Goal: Task Accomplishment & Management: Manage account settings

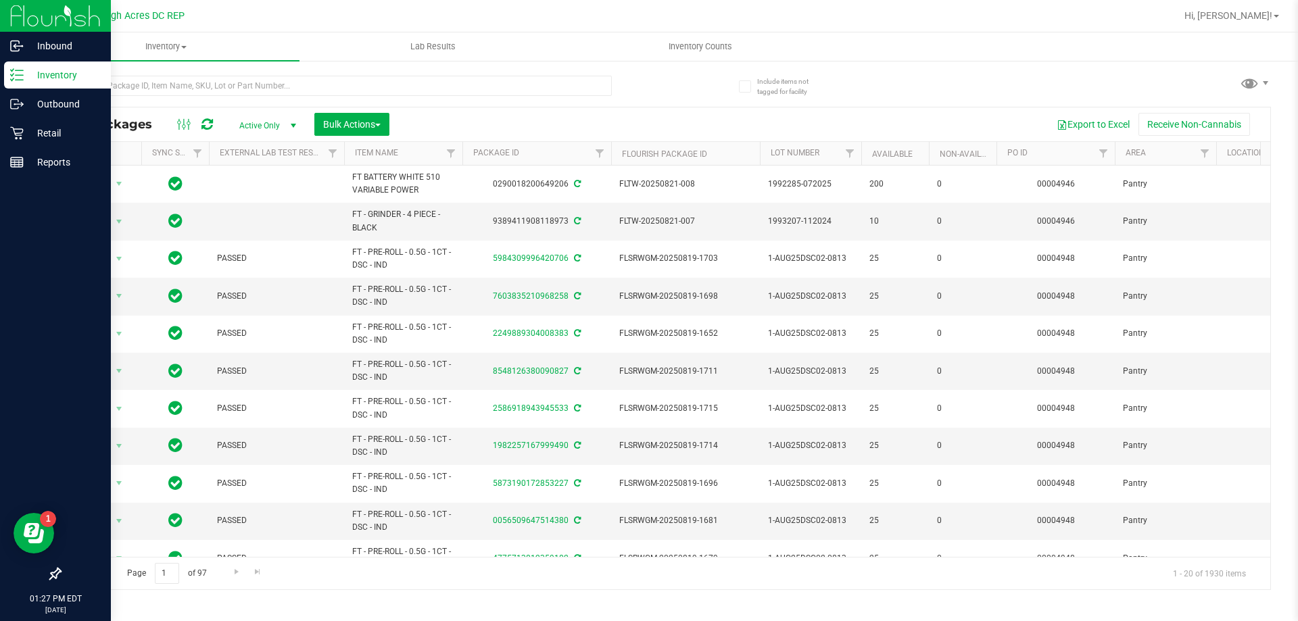
click at [31, 74] on p "Inventory" at bounding box center [64, 75] width 81 height 16
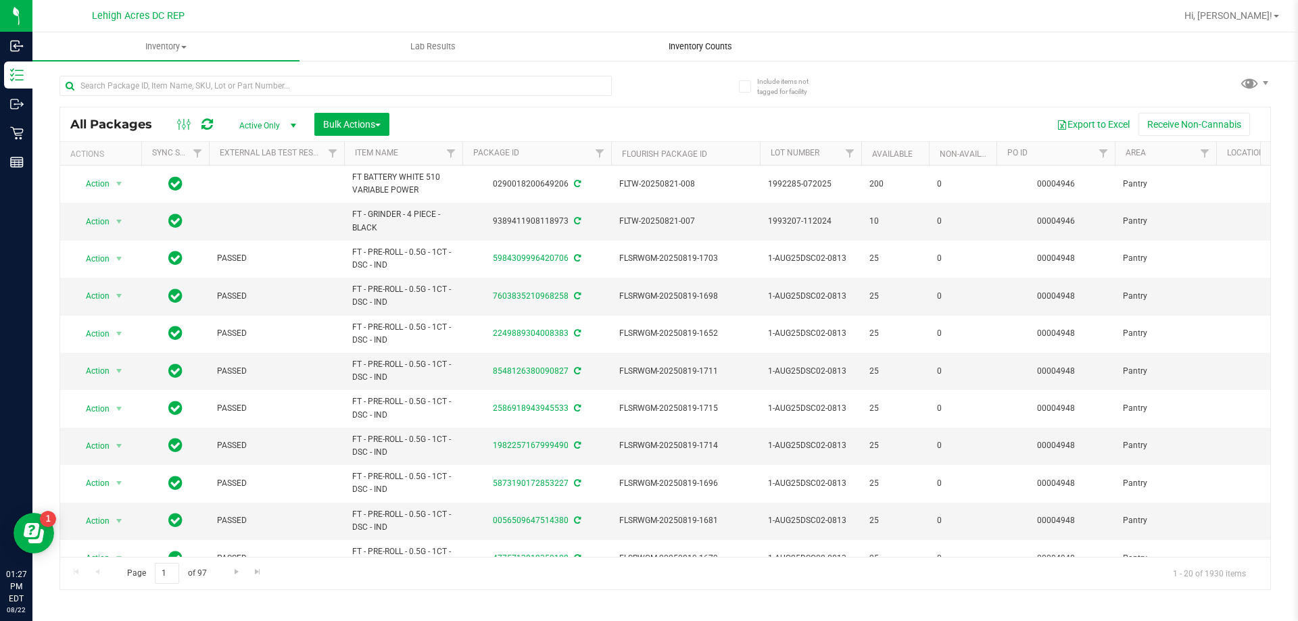
click at [718, 37] on uib-tab-heading "Inventory Counts" at bounding box center [700, 46] width 266 height 27
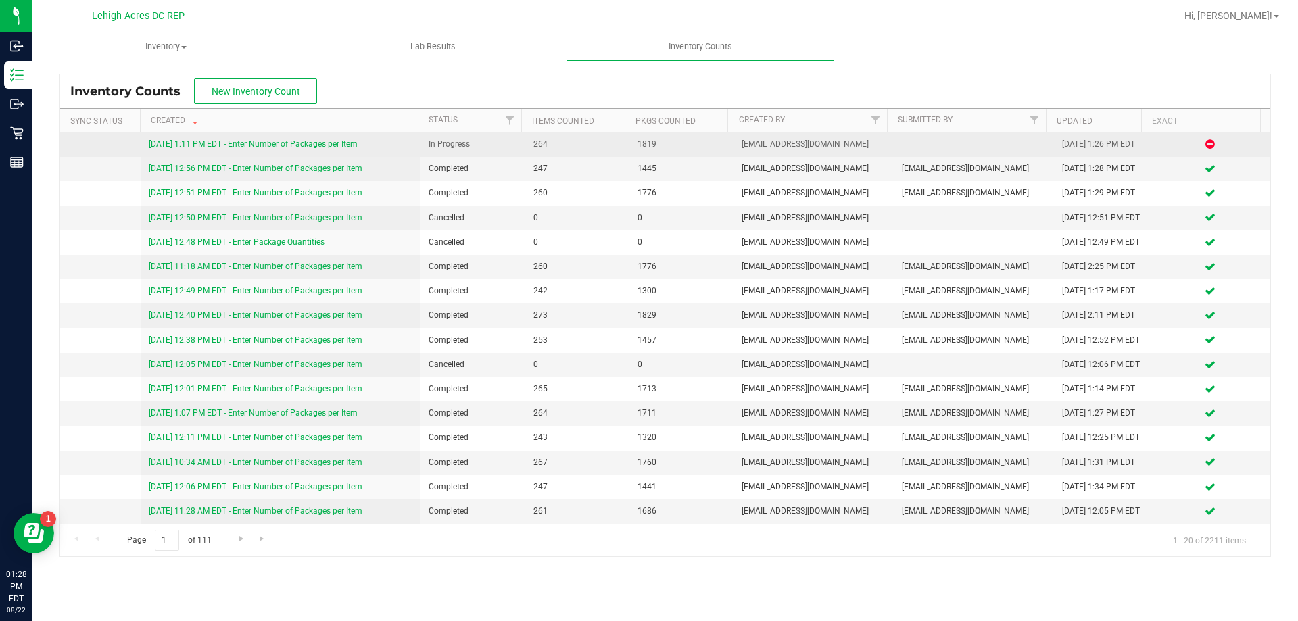
click at [351, 143] on link "[DATE] 1:11 PM EDT - Enter Number of Packages per Item" at bounding box center [253, 143] width 209 height 9
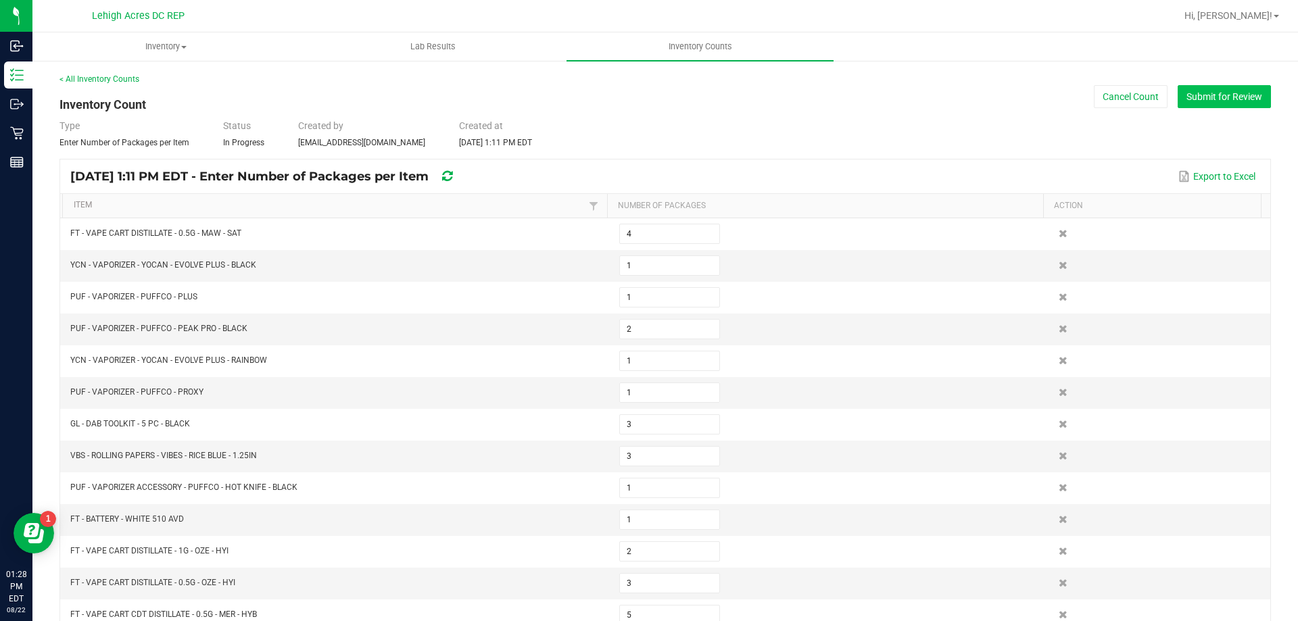
click at [1209, 104] on button "Submit for Review" at bounding box center [1223, 96] width 93 height 23
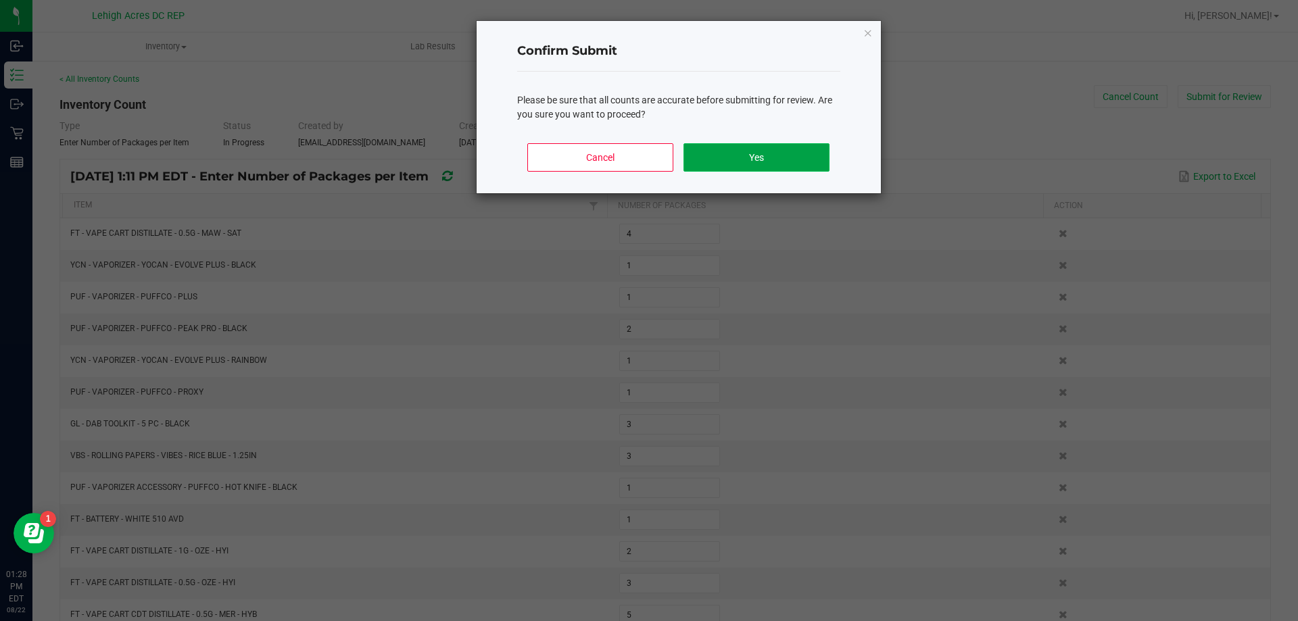
click at [754, 160] on button "Yes" at bounding box center [755, 157] width 145 height 28
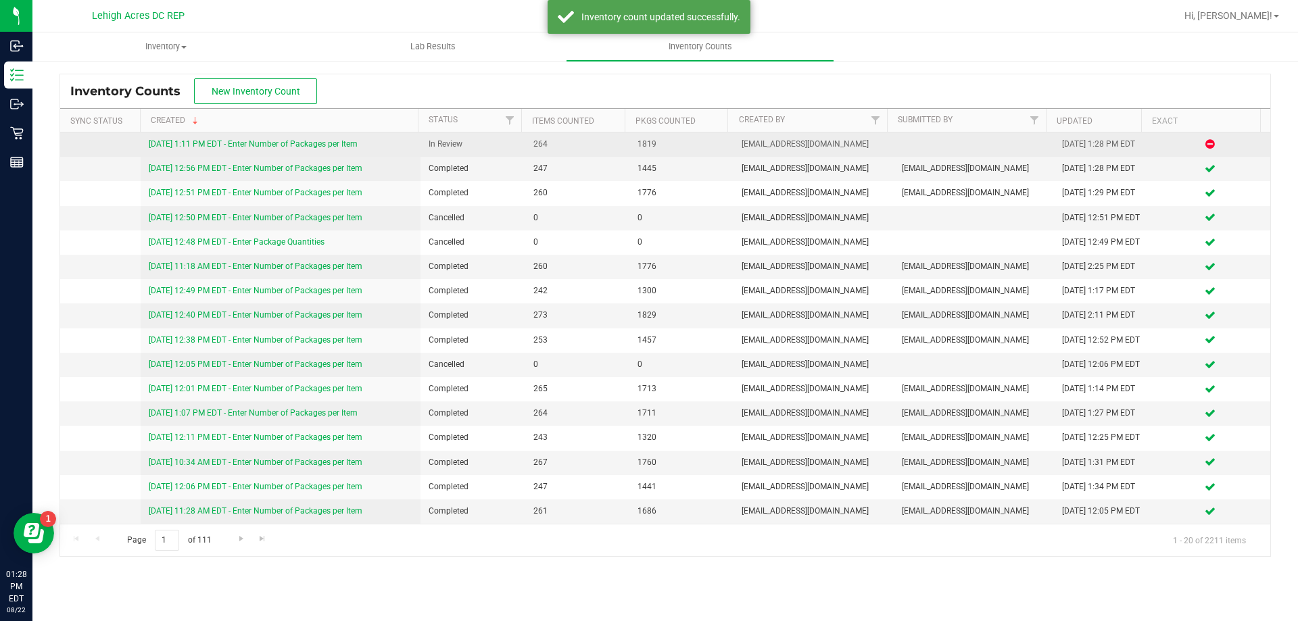
click at [335, 147] on link "[DATE] 1:11 PM EDT - Enter Number of Packages per Item" at bounding box center [253, 143] width 209 height 9
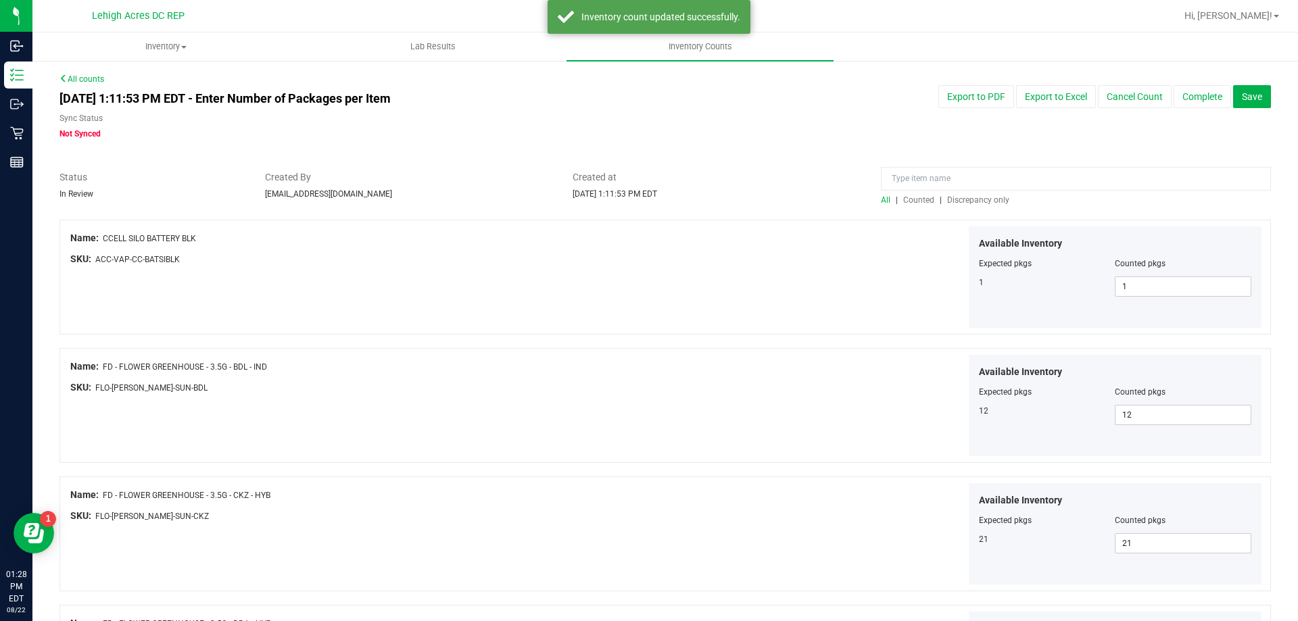
click at [989, 199] on span "Discrepancy only" at bounding box center [978, 199] width 62 height 9
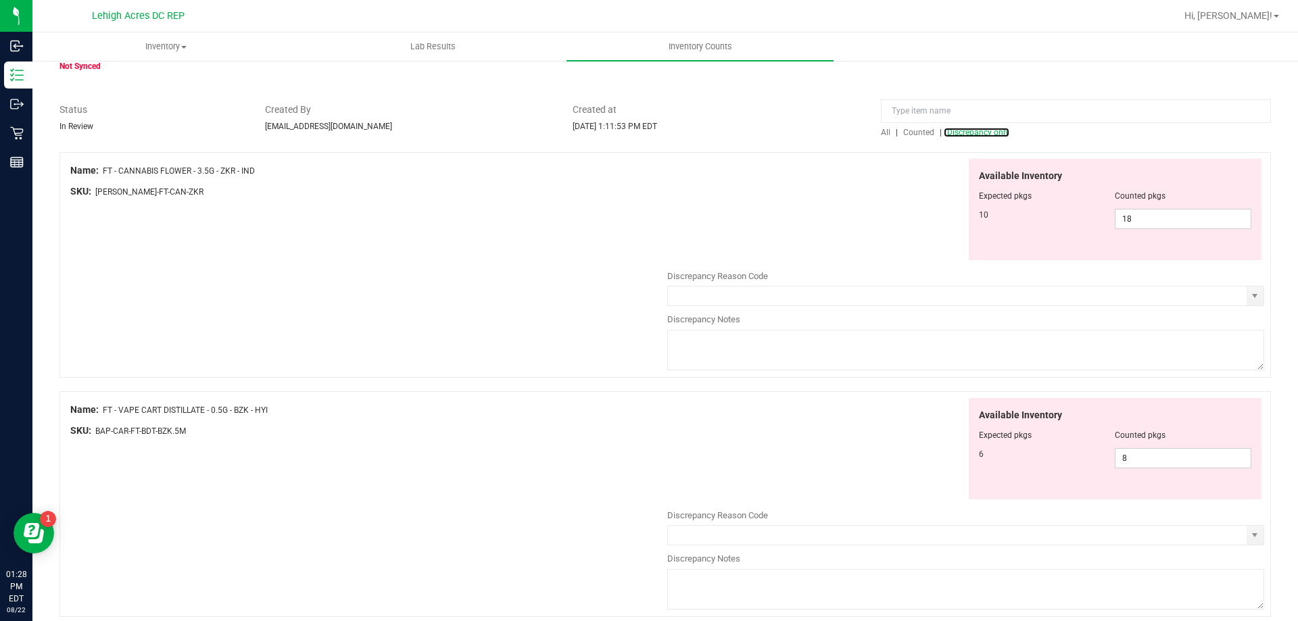
scroll to position [270, 0]
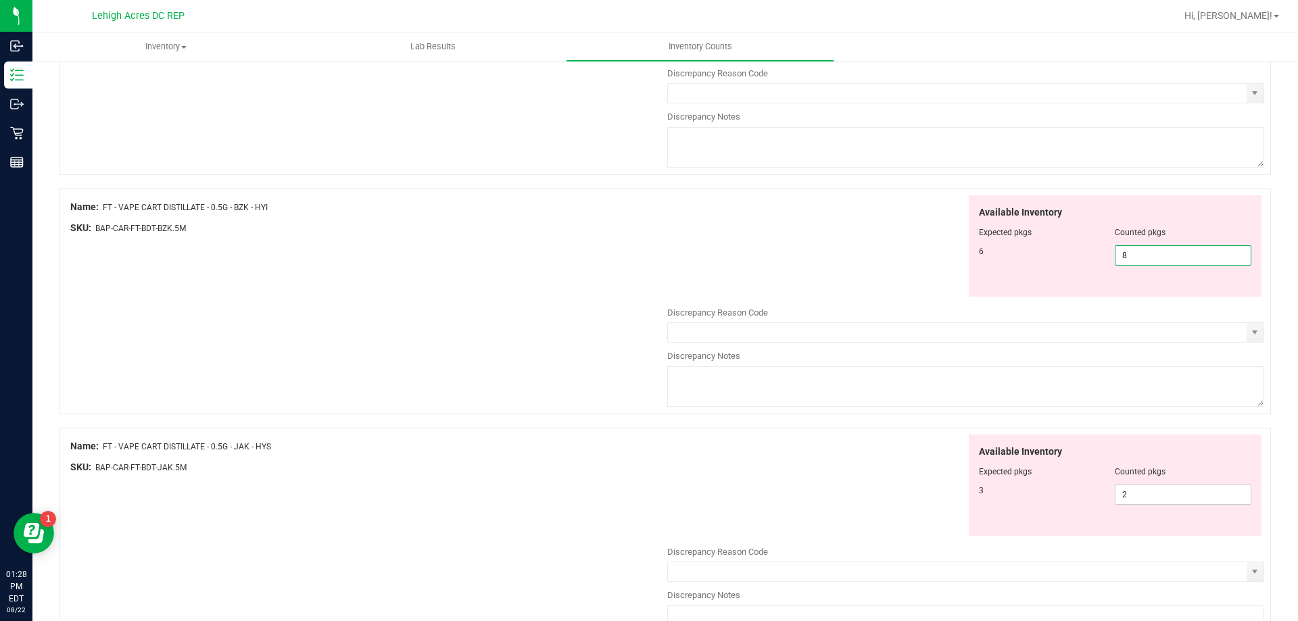
drag, startPoint x: 1165, startPoint y: 255, endPoint x: 1105, endPoint y: 264, distance: 60.7
click at [1105, 264] on div "6 8 8" at bounding box center [1115, 255] width 273 height 20
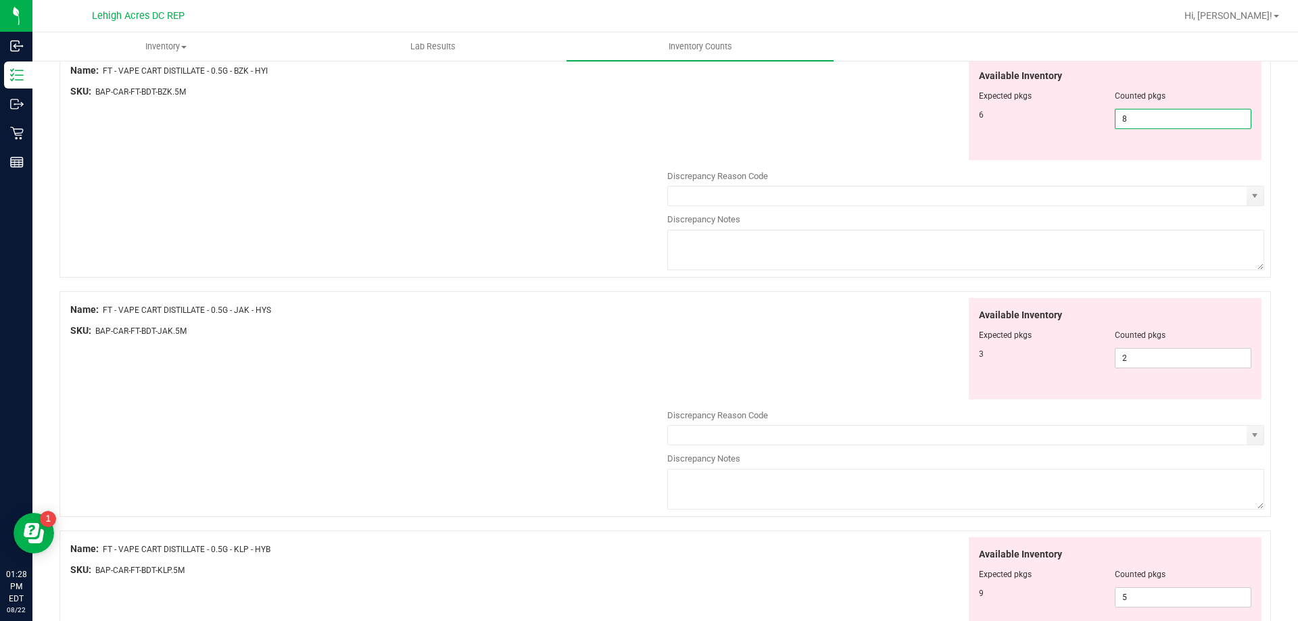
scroll to position [406, 0]
click at [1154, 121] on input "8" at bounding box center [1182, 120] width 135 height 19
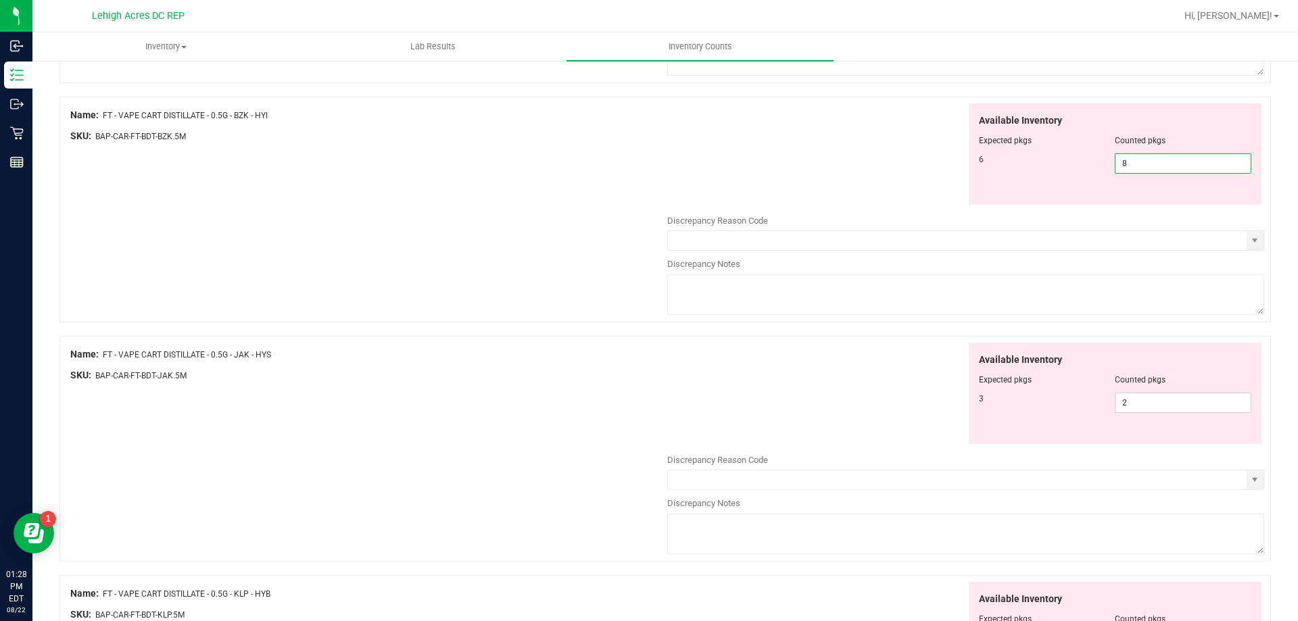
scroll to position [338, 0]
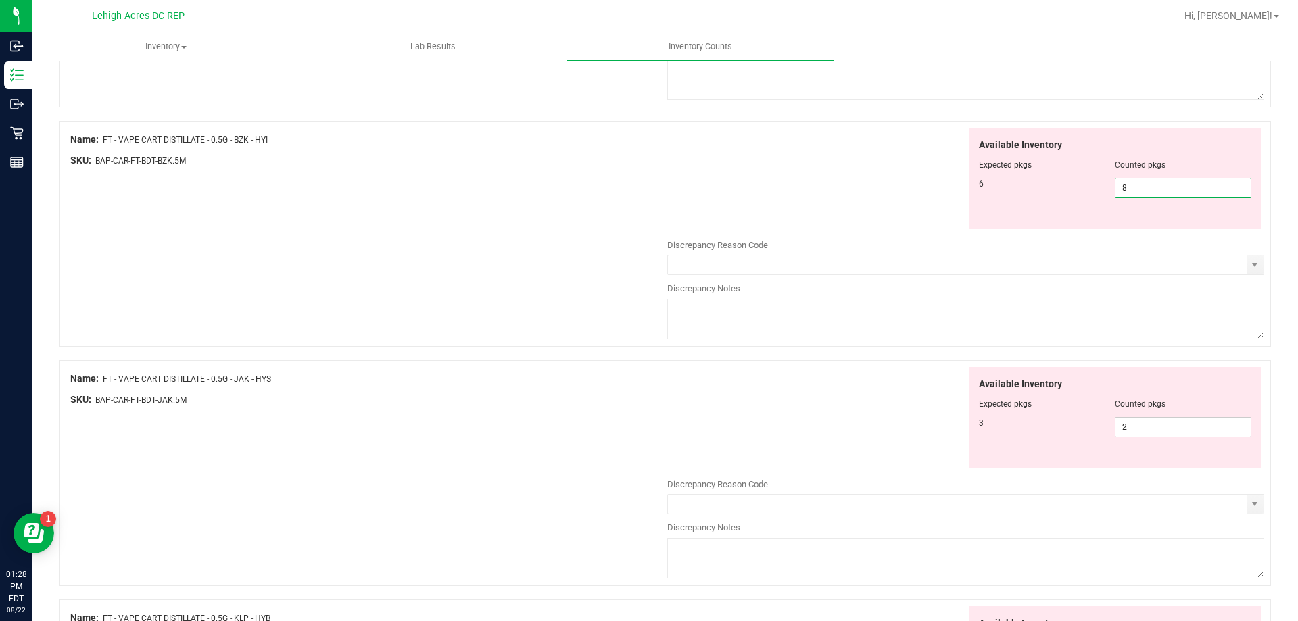
click at [924, 181] on div "Available Inventory Expected pkgs Counted pkgs 6 8 8" at bounding box center [965, 179] width 597 height 102
click at [1143, 178] on span "8 8" at bounding box center [1183, 188] width 137 height 20
type input "6"
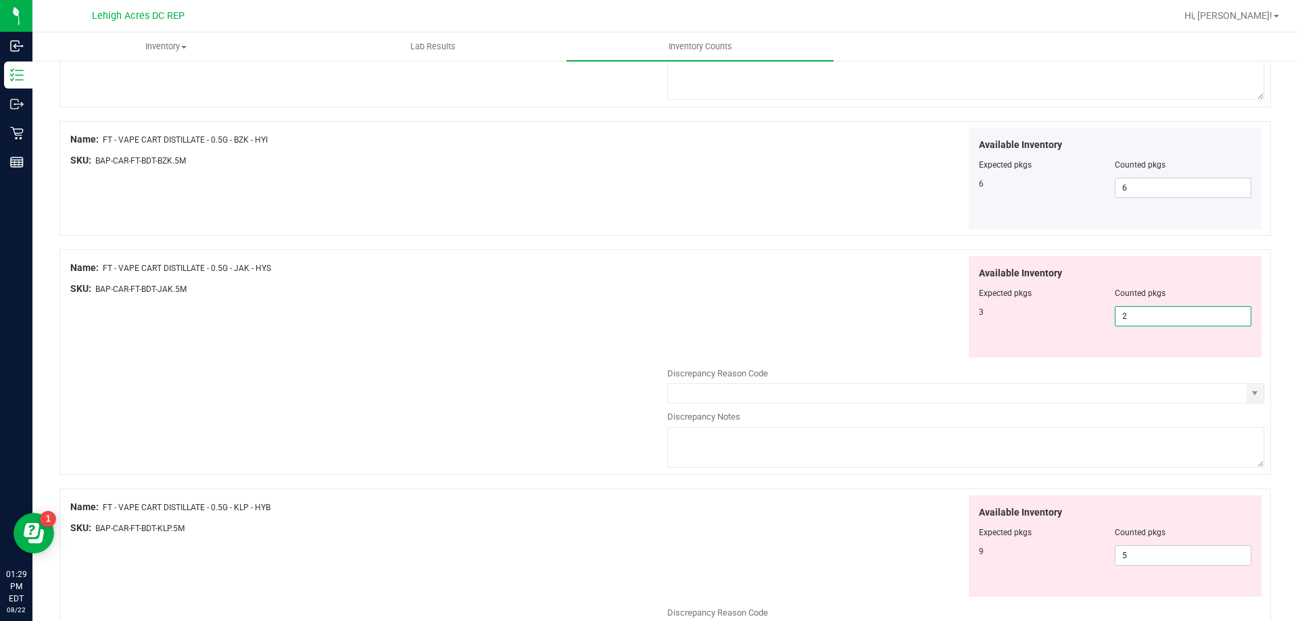
click at [1161, 319] on span "2 2" at bounding box center [1183, 316] width 137 height 20
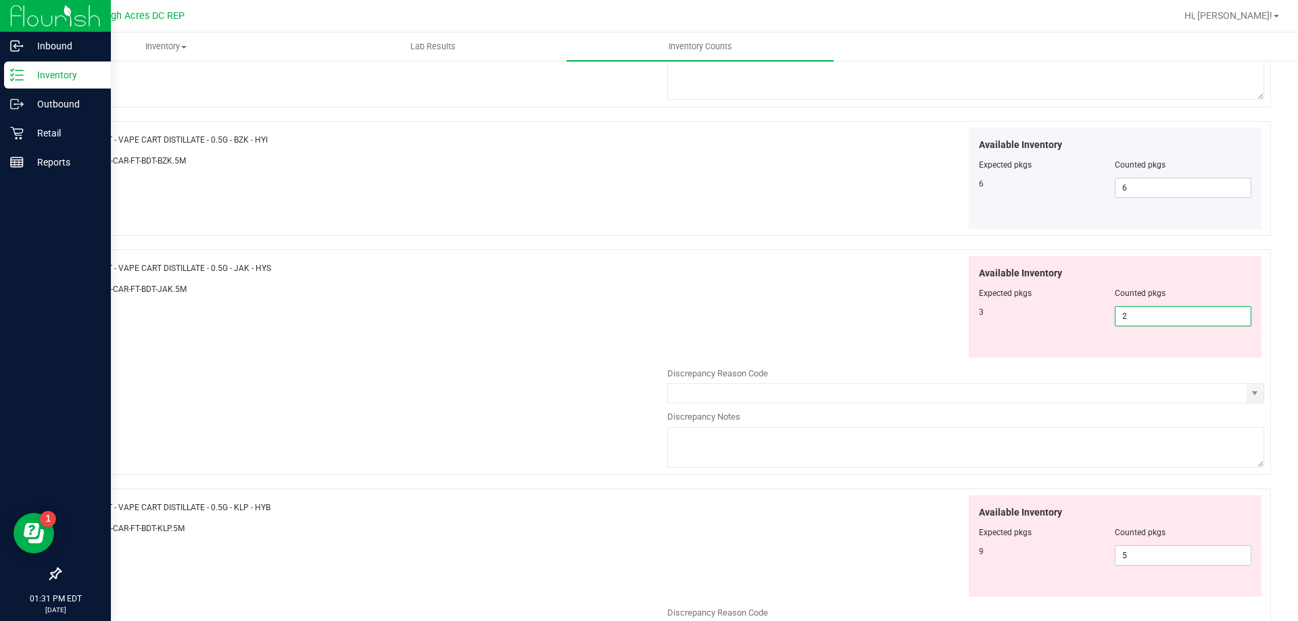
click at [36, 83] on div "Inventory" at bounding box center [57, 75] width 107 height 27
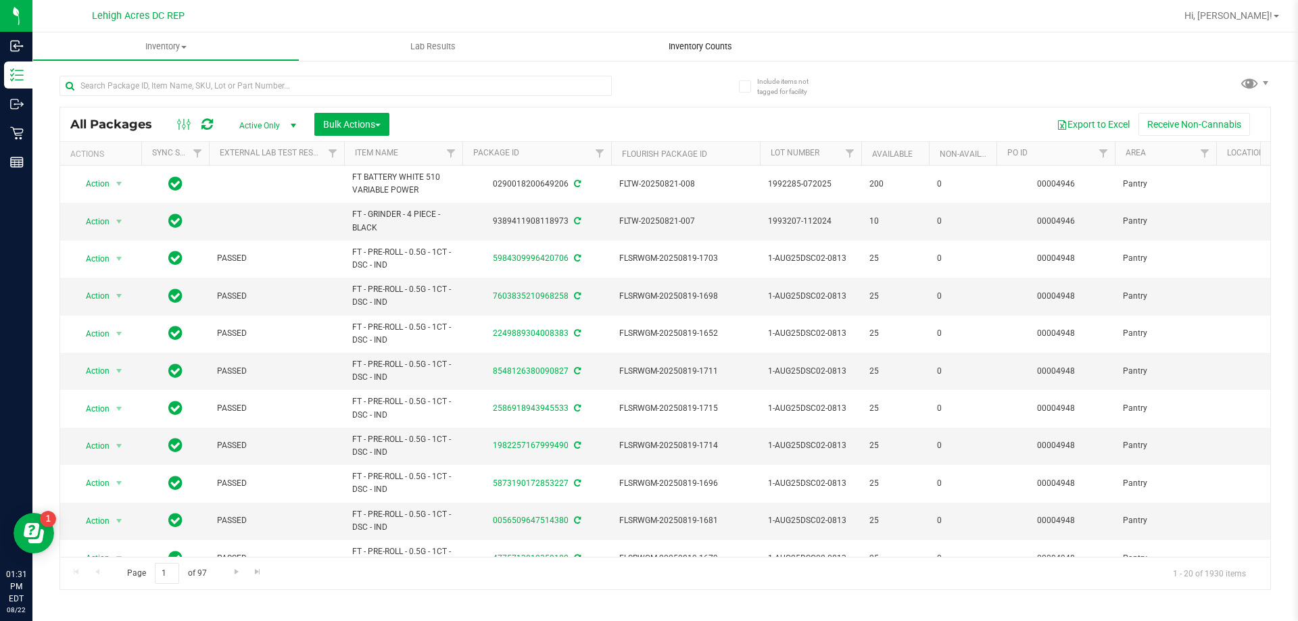
click at [687, 44] on span "Inventory Counts" at bounding box center [700, 47] width 100 height 12
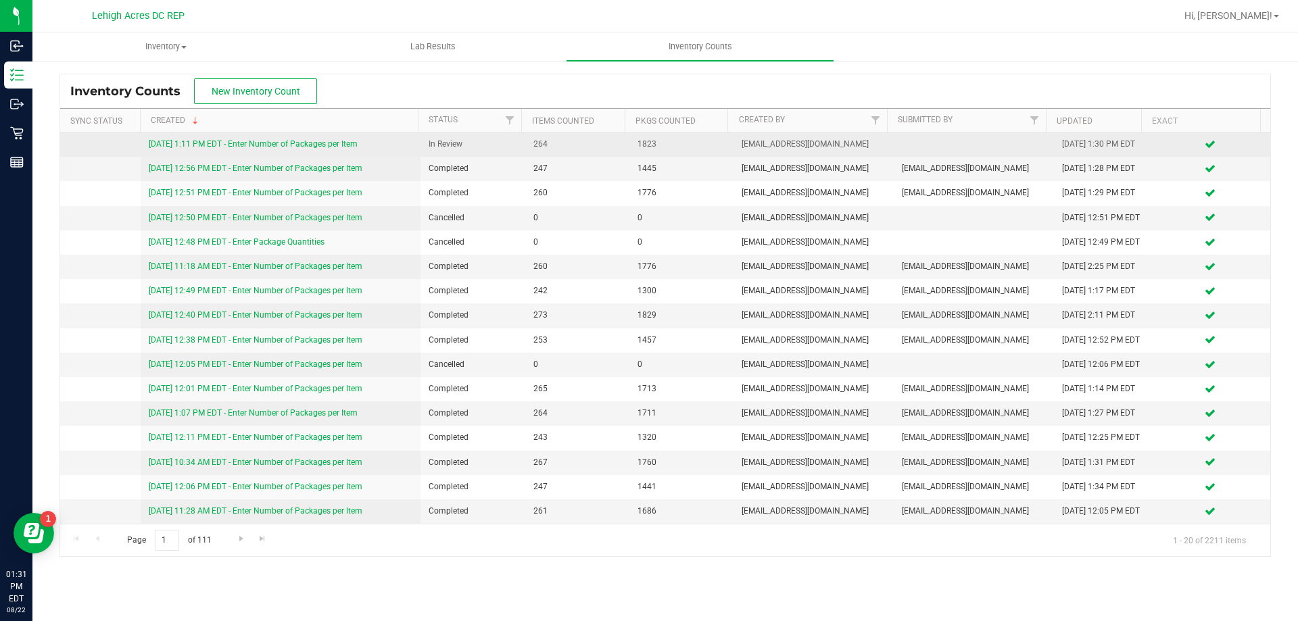
click at [257, 142] on link "[DATE] 1:11 PM EDT - Enter Number of Packages per Item" at bounding box center [253, 143] width 209 height 9
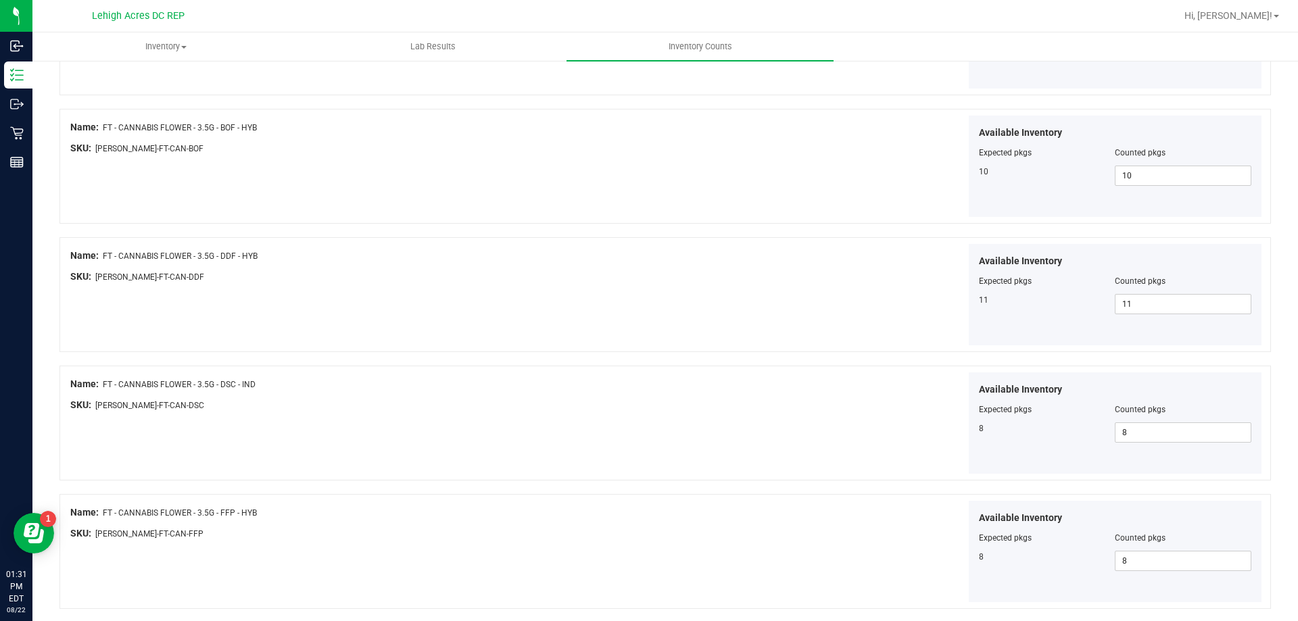
scroll to position [2213, 0]
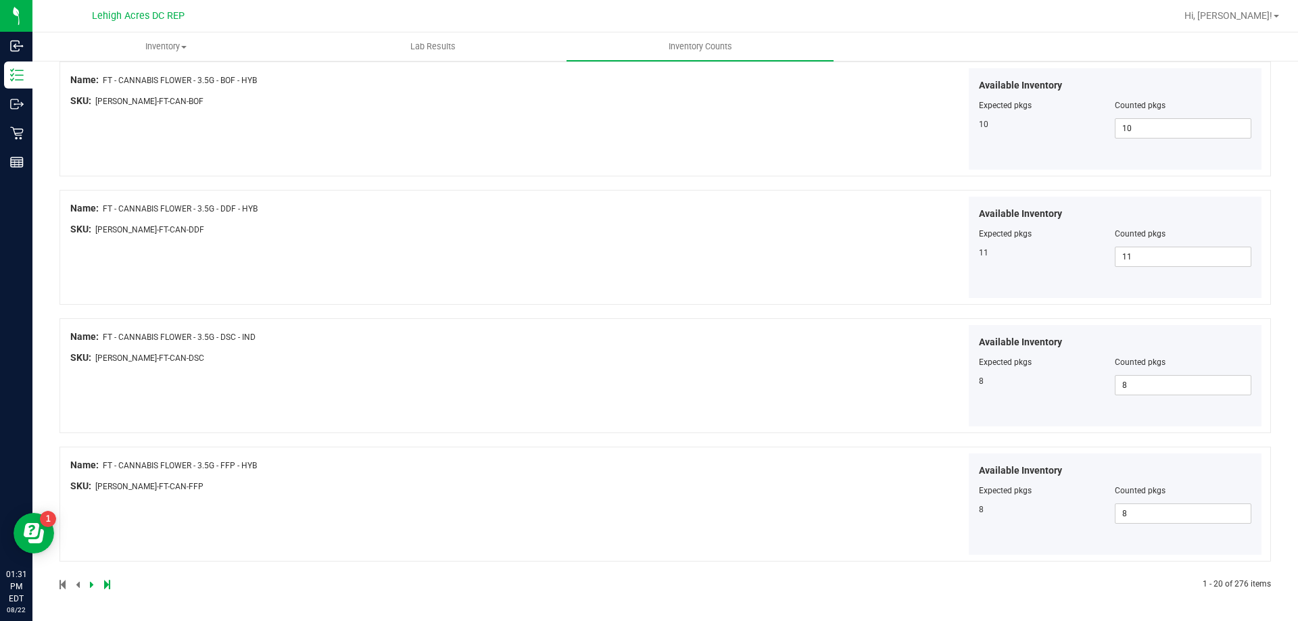
click at [94, 588] on link at bounding box center [93, 584] width 6 height 9
click at [90, 587] on icon at bounding box center [92, 585] width 4 height 8
click at [90, 583] on icon at bounding box center [92, 585] width 4 height 8
click at [90, 582] on icon at bounding box center [92, 585] width 4 height 8
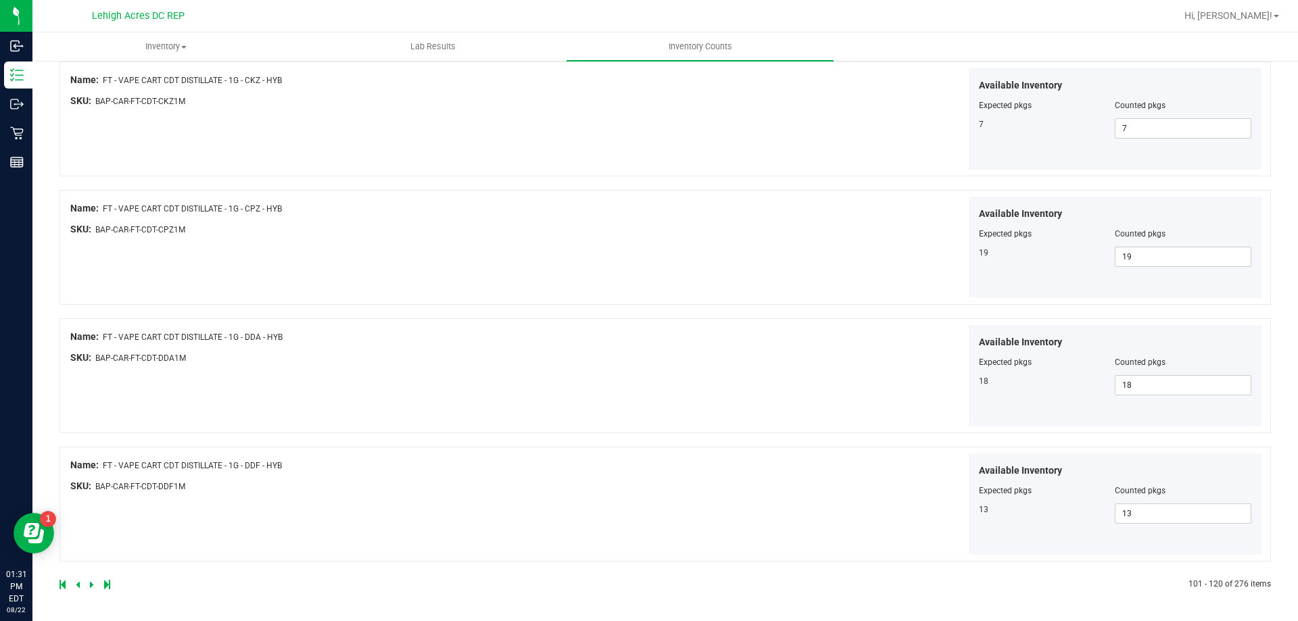
click at [91, 582] on icon at bounding box center [92, 585] width 4 height 8
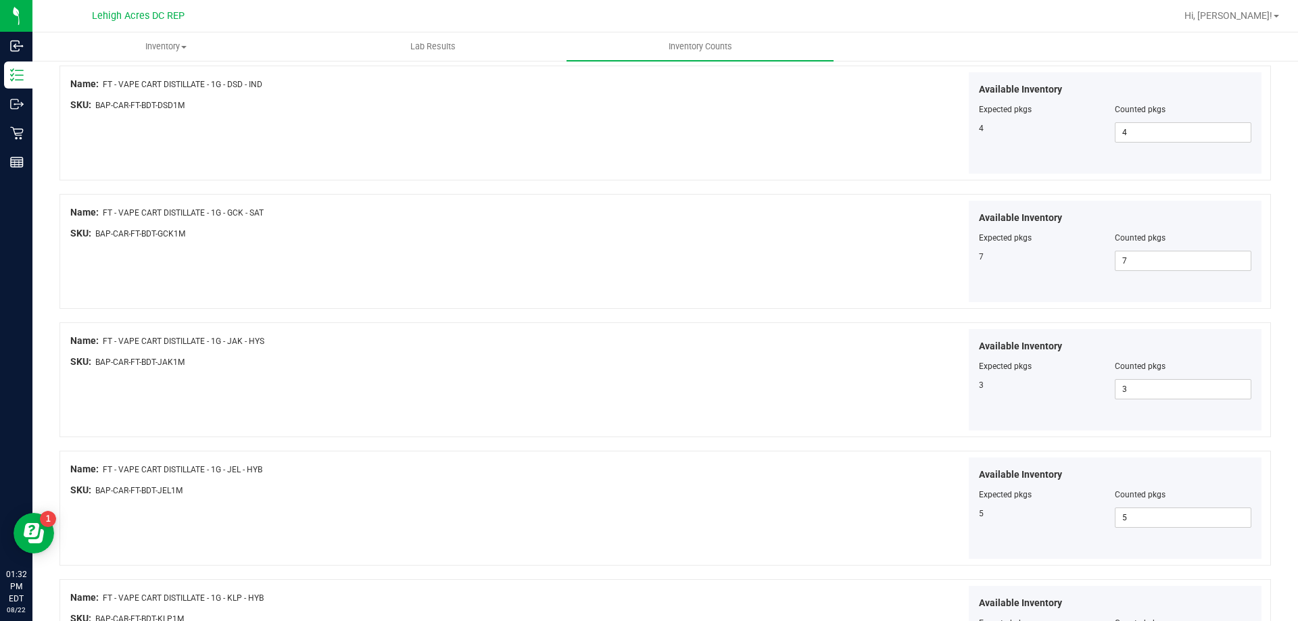
scroll to position [338, 0]
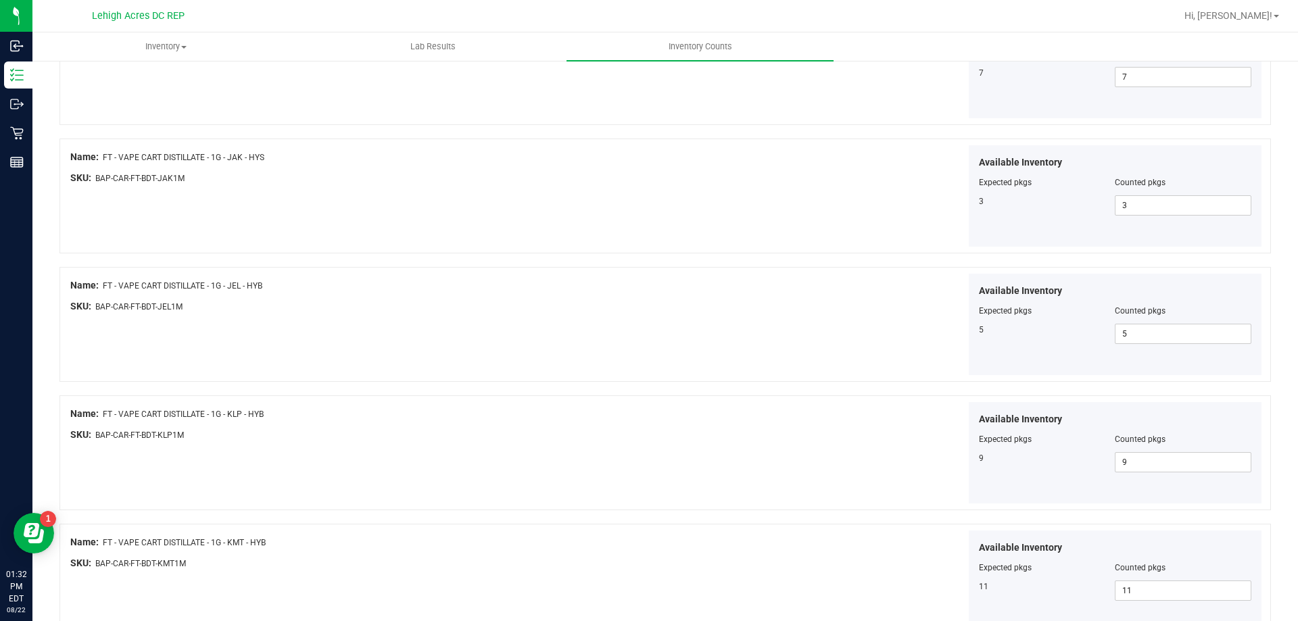
drag, startPoint x: 87, startPoint y: 575, endPoint x: 409, endPoint y: 552, distance: 322.6
click at [477, 547] on div "Name: FT - VAPE CART DISTILLATE - 1G - KMT - HYB" at bounding box center [368, 542] width 597 height 14
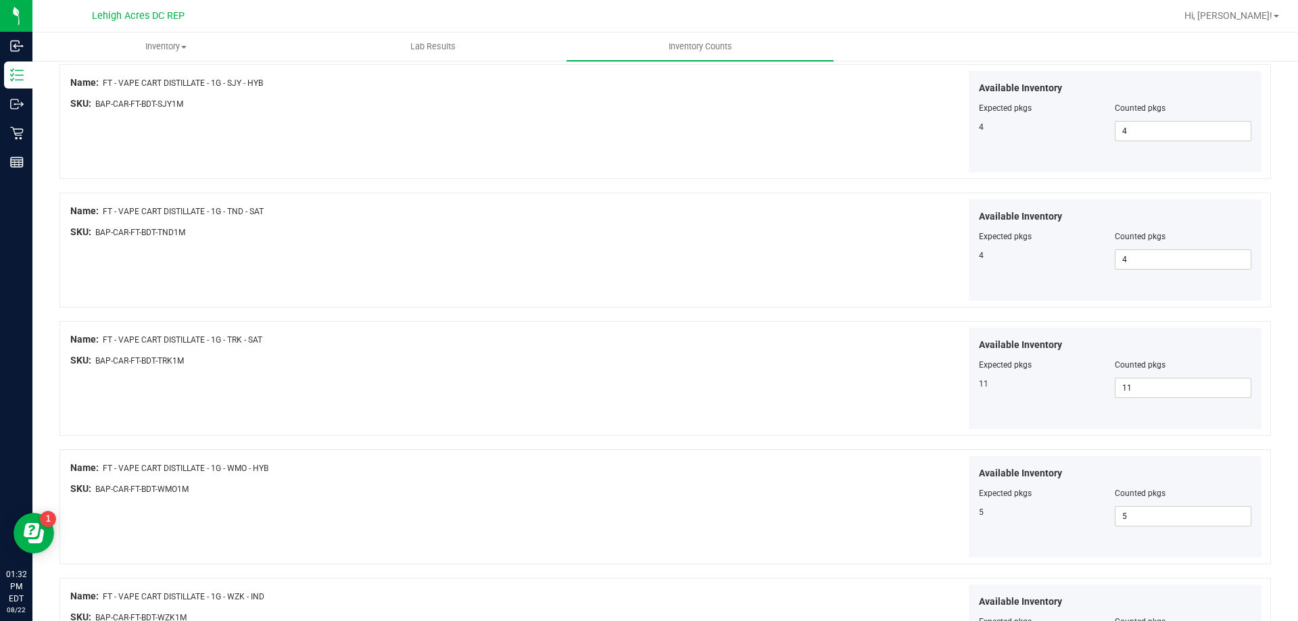
scroll to position [2213, 0]
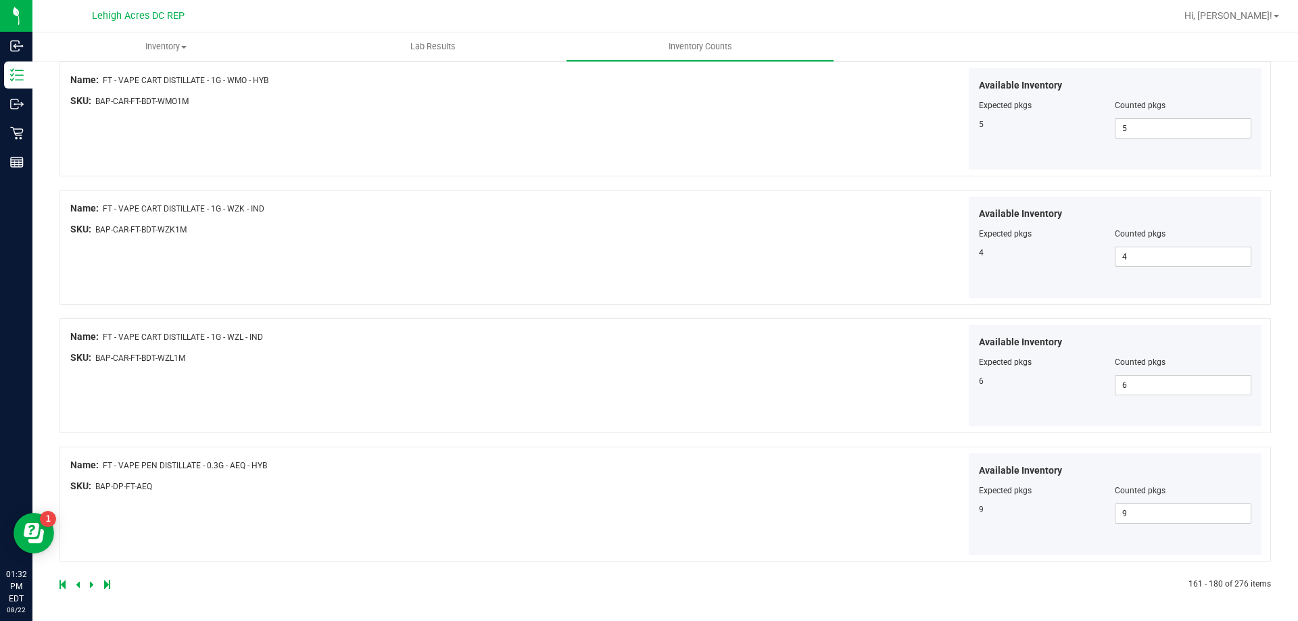
click at [91, 586] on icon at bounding box center [92, 585] width 4 height 8
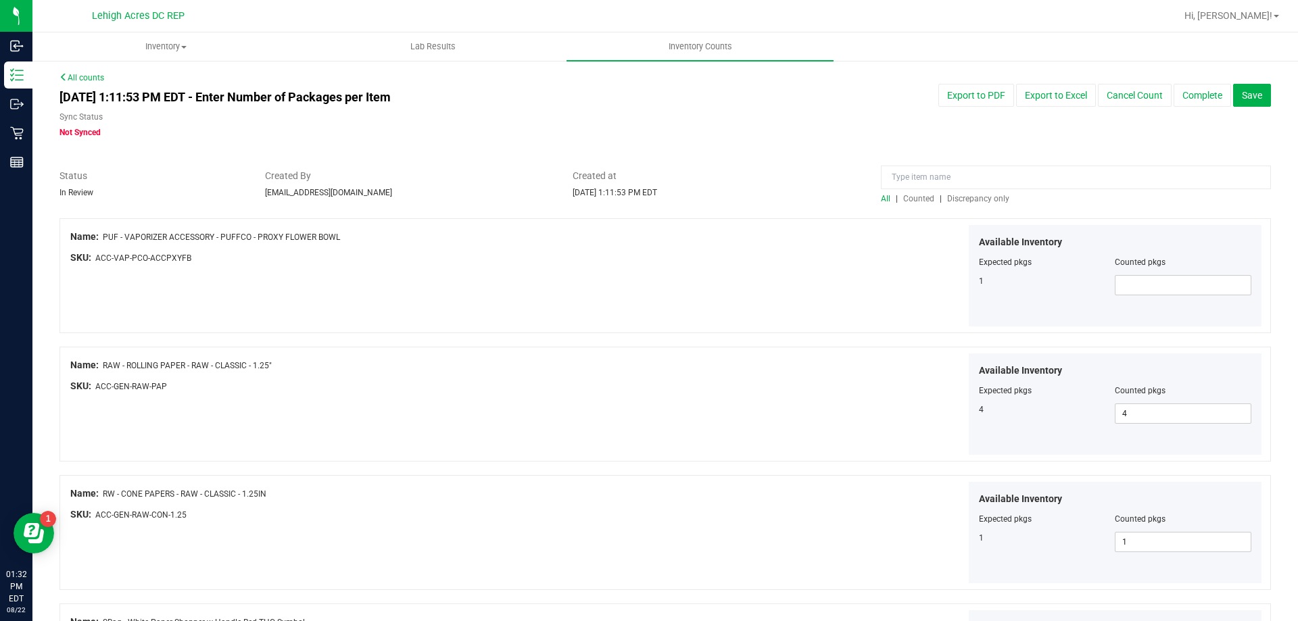
scroll to position [0, 0]
click at [1181, 281] on span at bounding box center [1183, 286] width 137 height 20
type input "1"
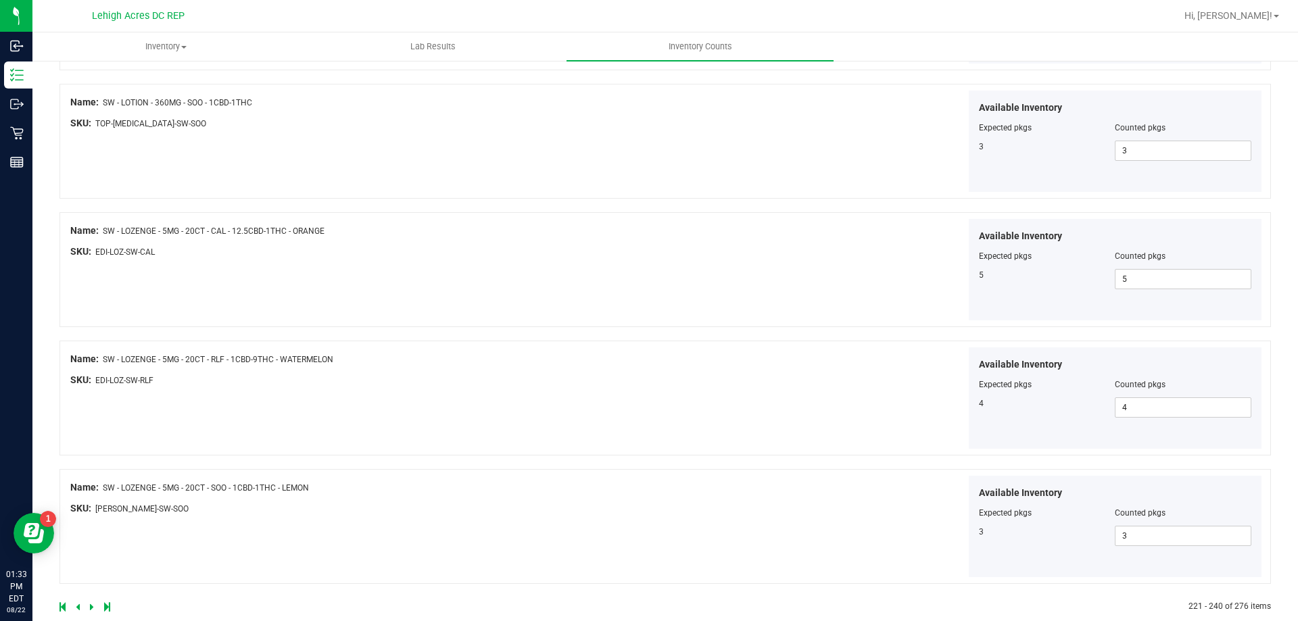
scroll to position [2213, 0]
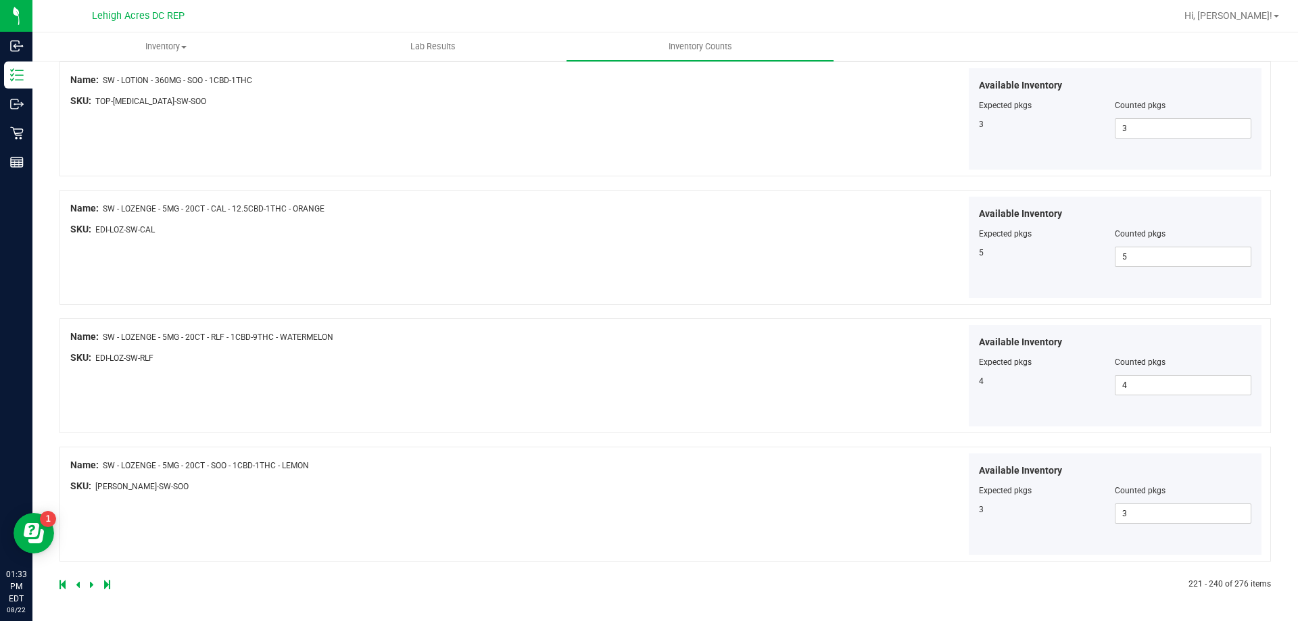
click at [88, 585] on div at bounding box center [362, 585] width 606 height 12
click at [90, 585] on icon at bounding box center [92, 585] width 4 height 8
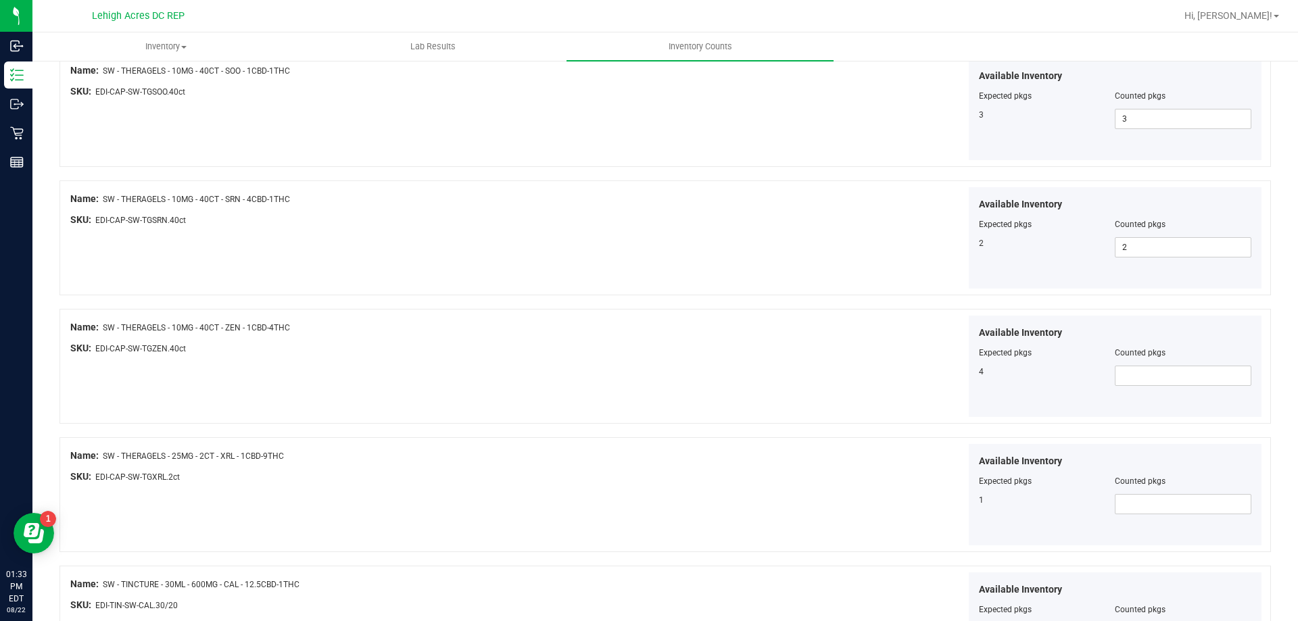
scroll to position [1217, 0]
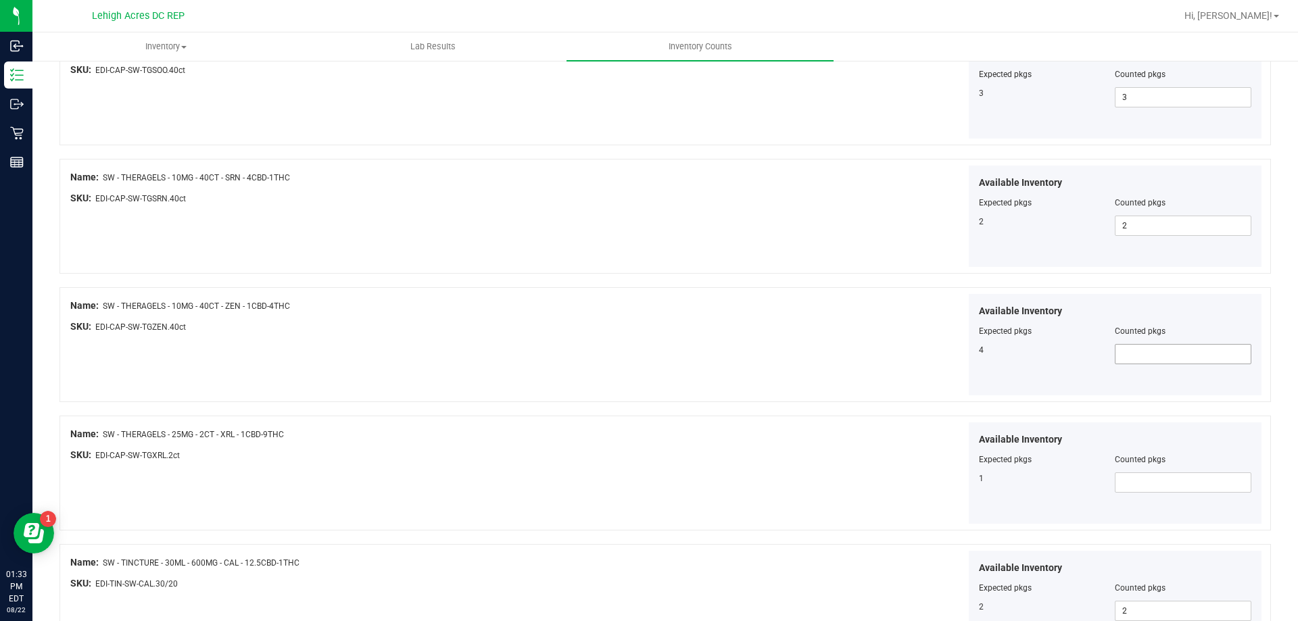
click at [1192, 357] on span at bounding box center [1183, 354] width 137 height 20
type input "4"
click at [1171, 493] on div "Available Inventory Expected pkgs Counted pkgs 1" at bounding box center [1115, 472] width 293 height 101
click at [1171, 487] on span at bounding box center [1183, 482] width 137 height 20
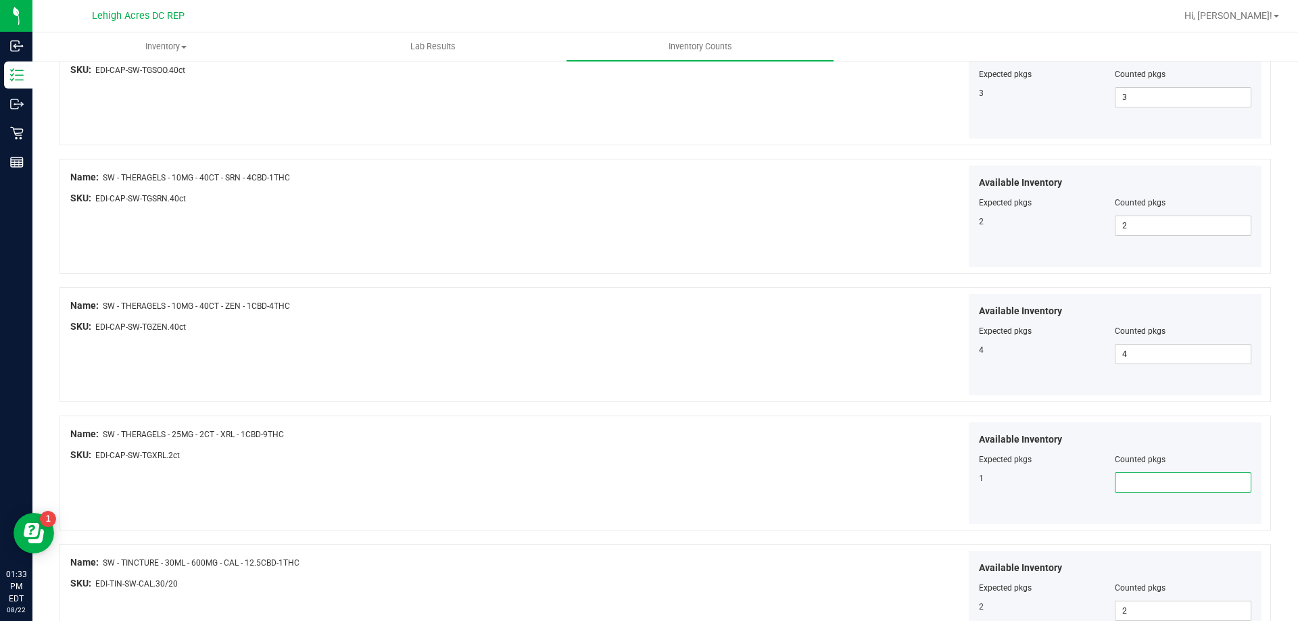
type input "1"
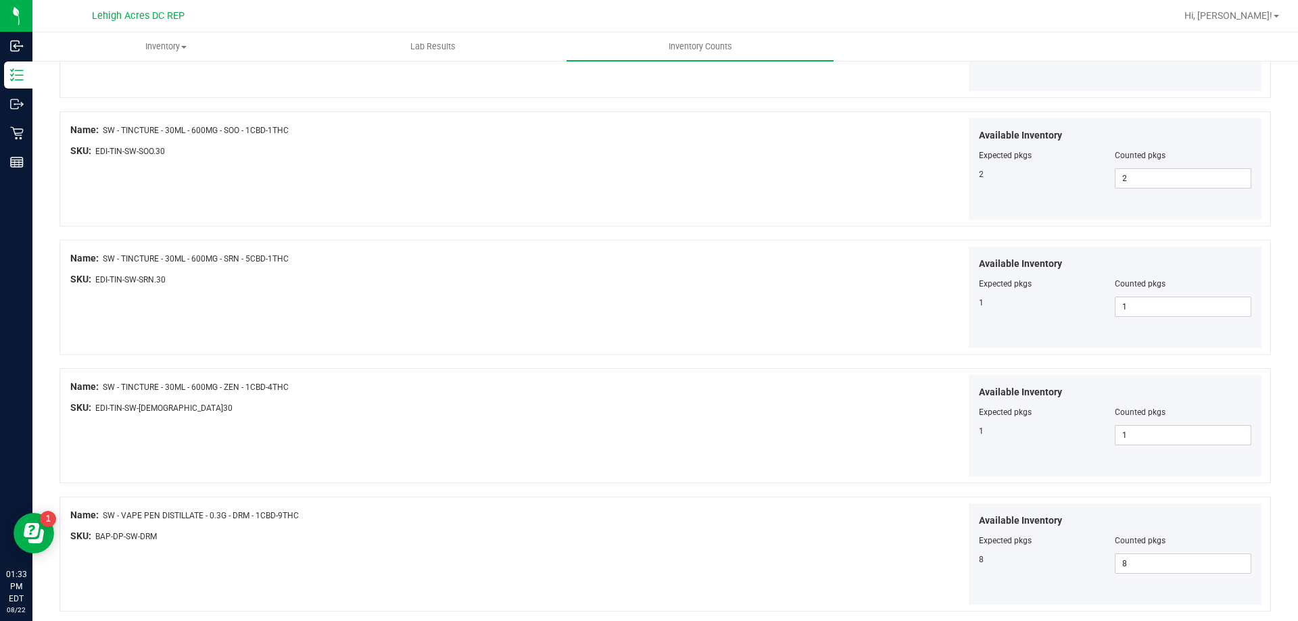
scroll to position [2213, 0]
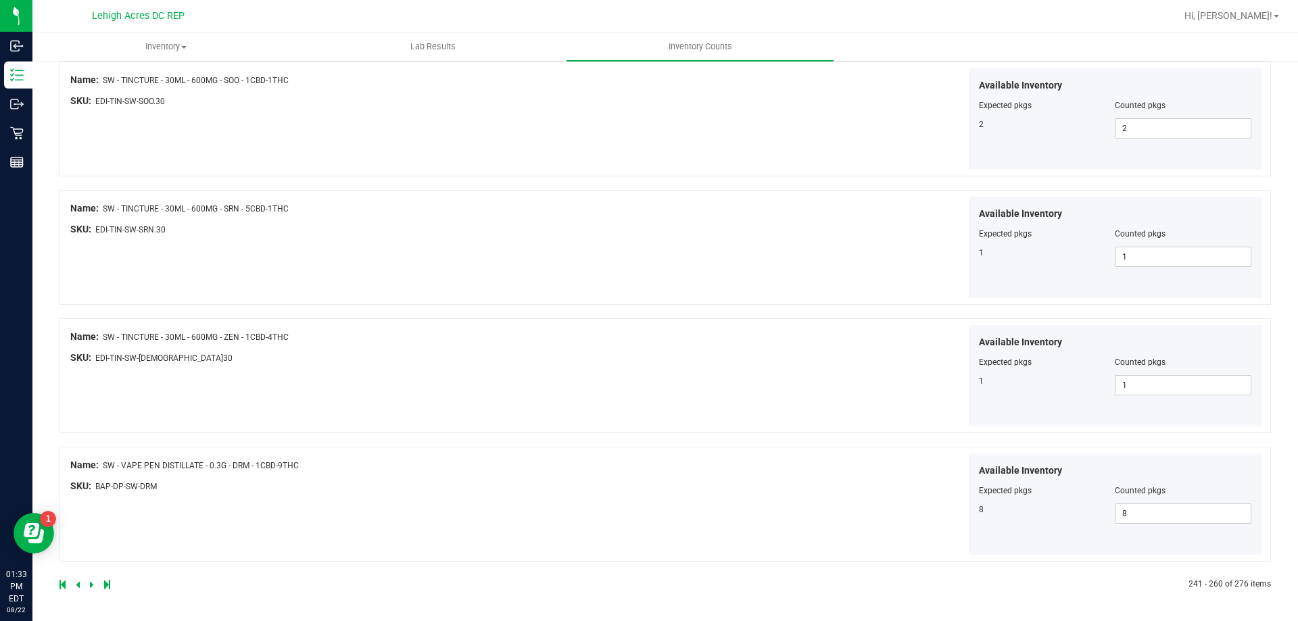
type input "1"
click at [89, 585] on div at bounding box center [362, 585] width 606 height 12
click at [91, 585] on icon at bounding box center [92, 585] width 4 height 8
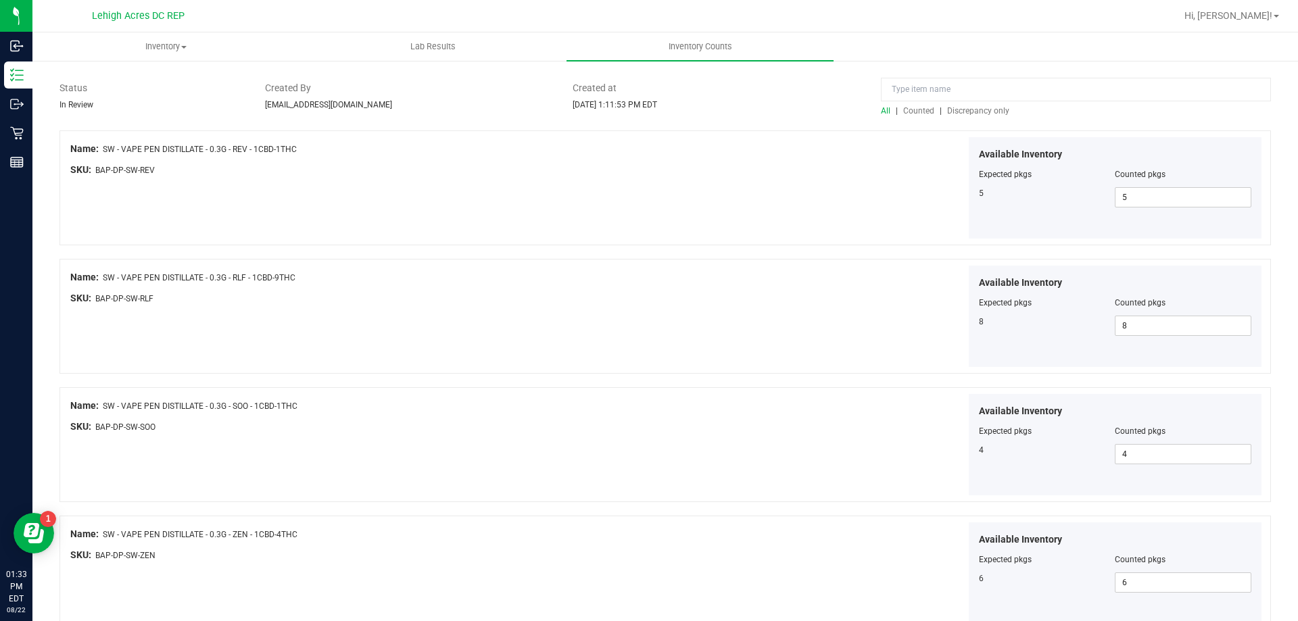
scroll to position [0, 0]
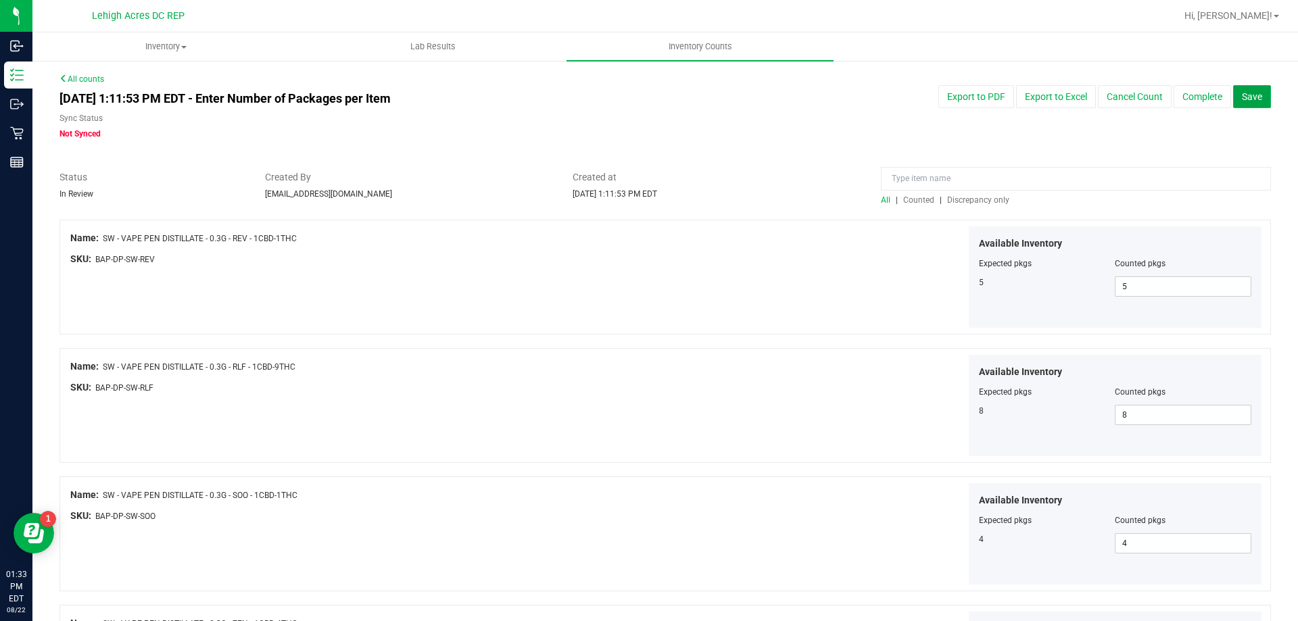
click at [1249, 98] on span "Save" at bounding box center [1252, 96] width 20 height 11
